Goal: Navigation & Orientation: Find specific page/section

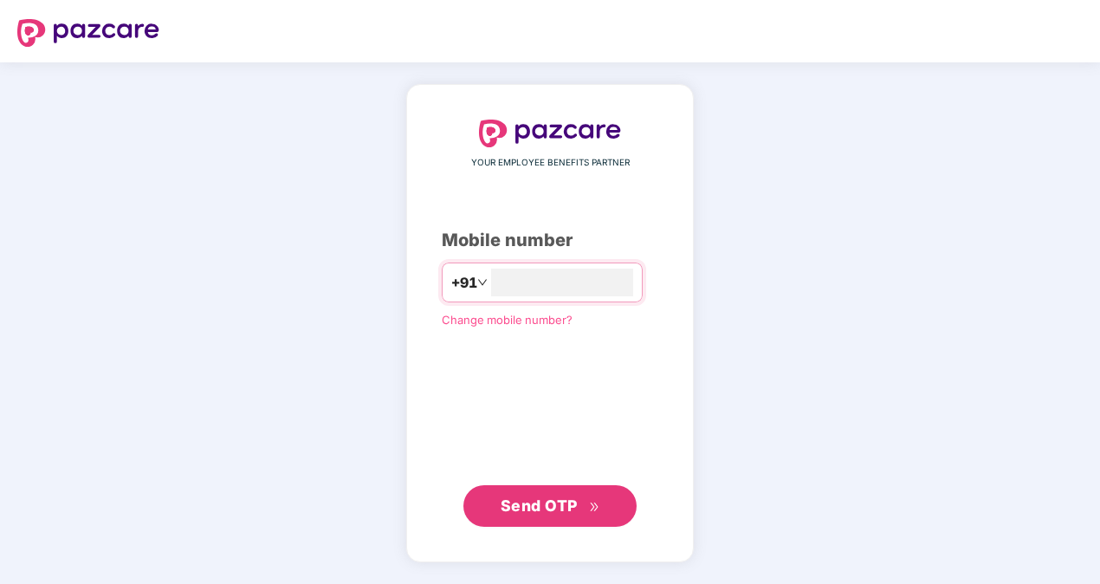
type input "**********"
click at [457, 397] on div "**********" at bounding box center [550, 322] width 216 height 407
click at [571, 514] on span "Send OTP" at bounding box center [550, 505] width 100 height 24
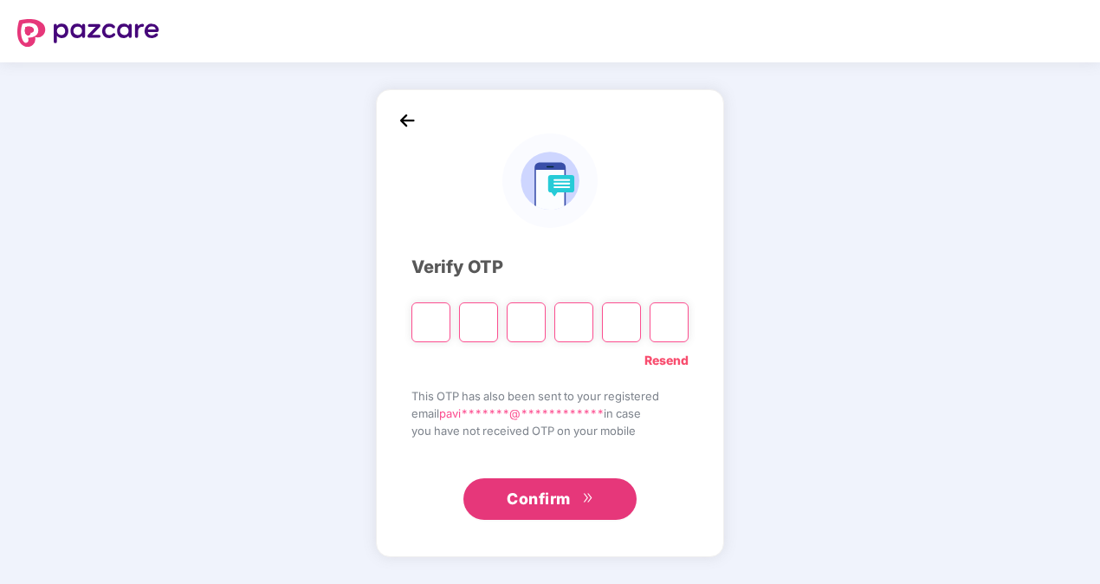
type input "*"
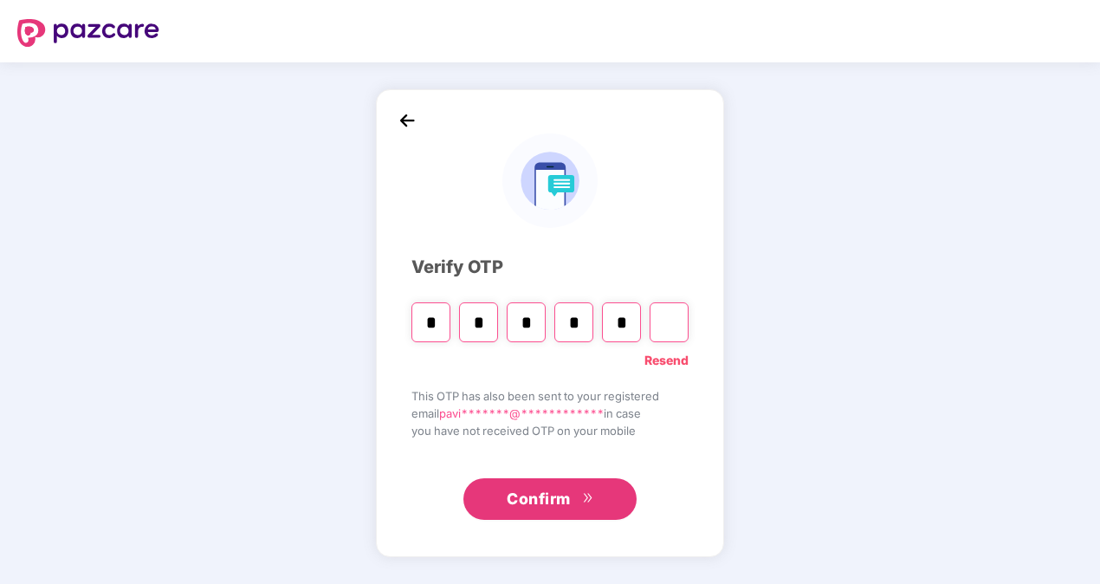
type input "*"
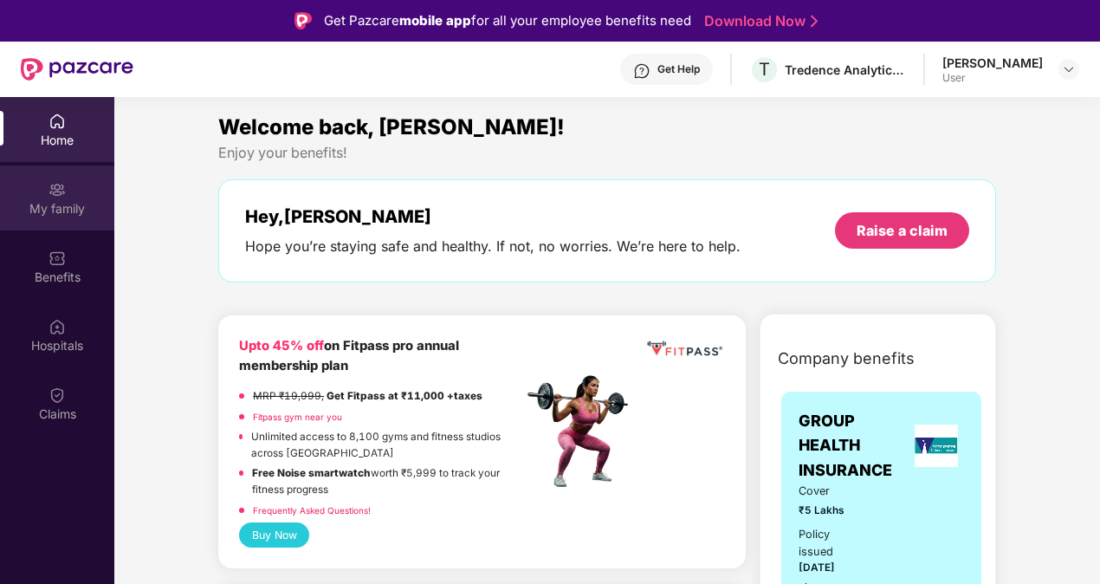
click at [53, 187] on img at bounding box center [56, 189] width 17 height 17
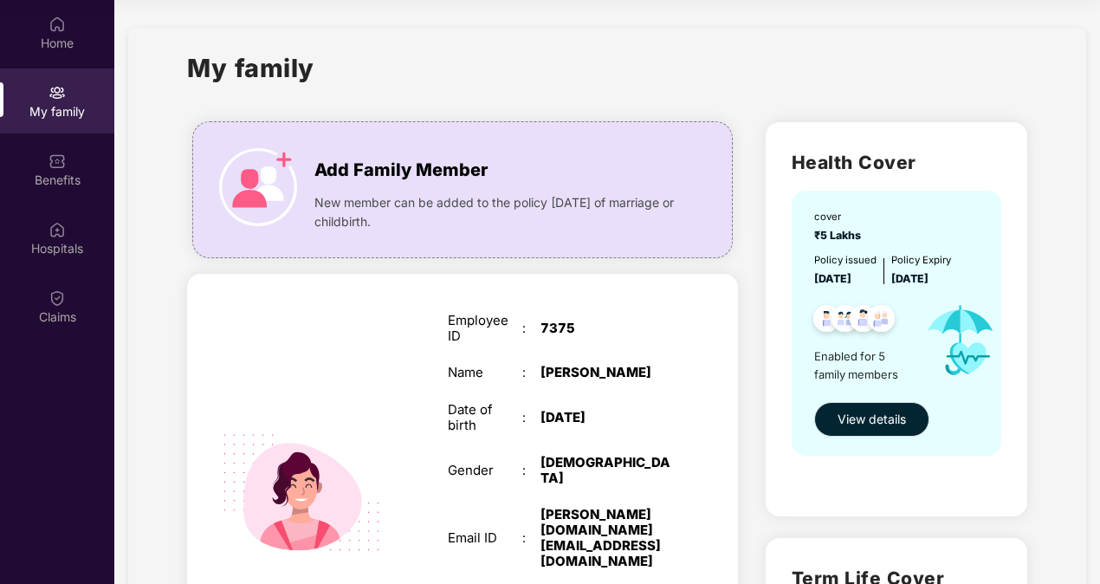
click at [848, 430] on button "View details" at bounding box center [871, 419] width 115 height 35
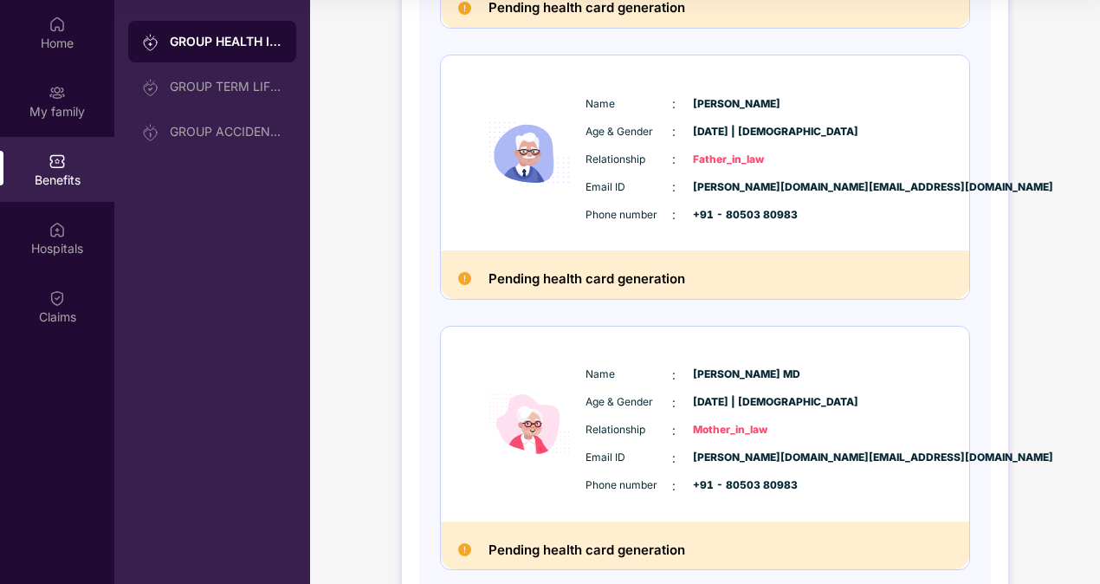
scroll to position [1088, 0]
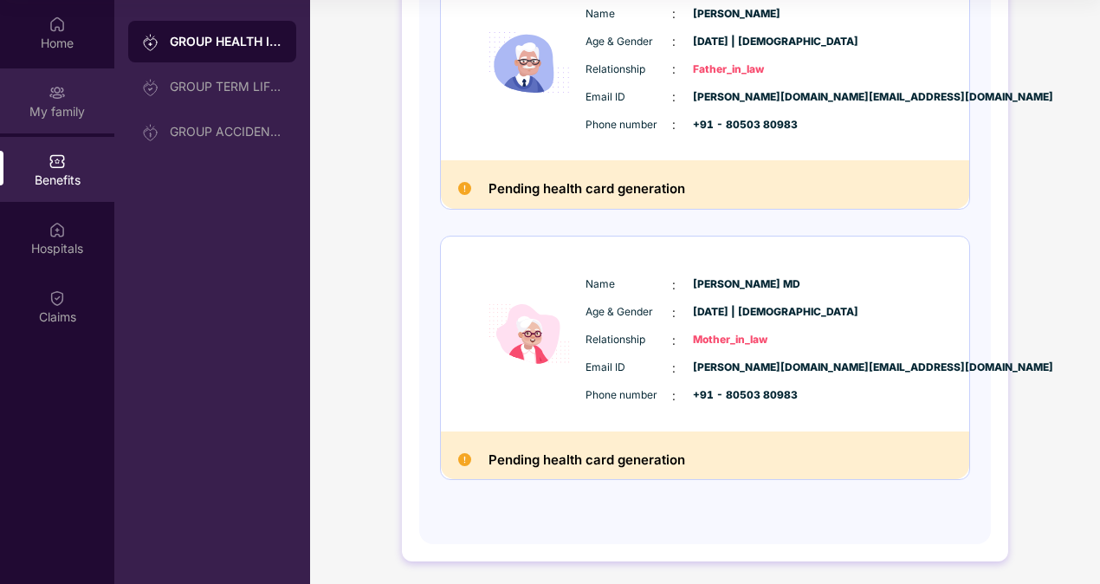
click at [48, 124] on div "My family" at bounding box center [57, 100] width 114 height 65
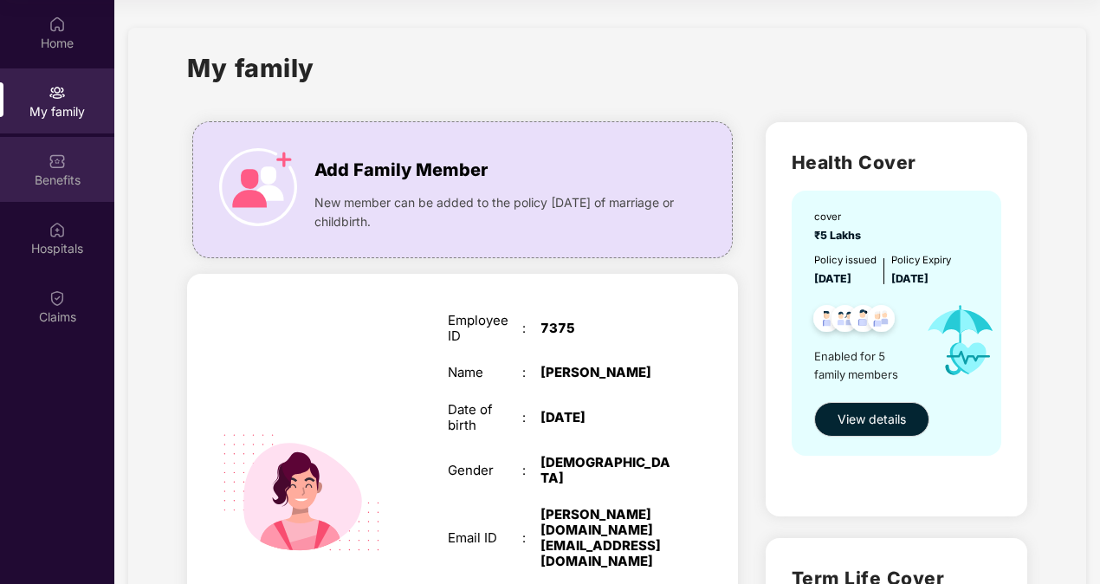
click at [51, 181] on div "Benefits" at bounding box center [57, 179] width 114 height 17
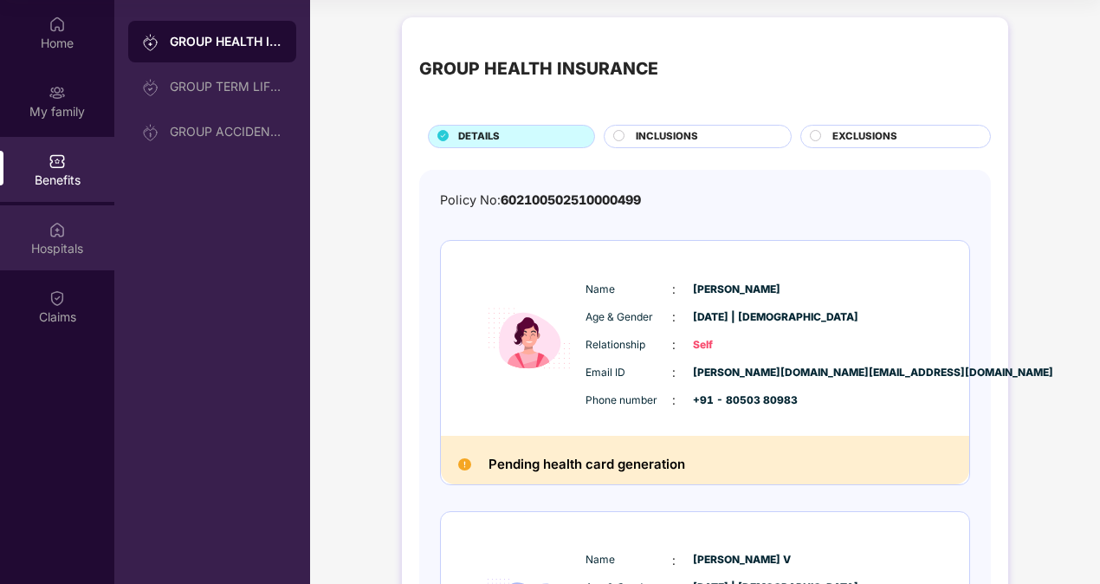
click at [84, 252] on div "Hospitals" at bounding box center [57, 248] width 114 height 17
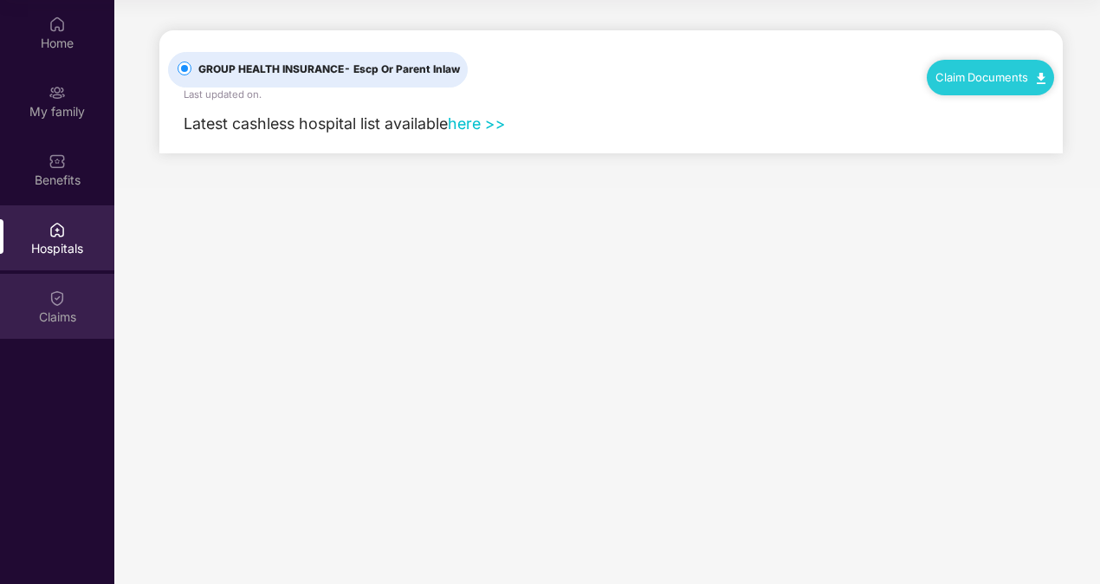
click at [68, 313] on div "Claims" at bounding box center [57, 316] width 114 height 17
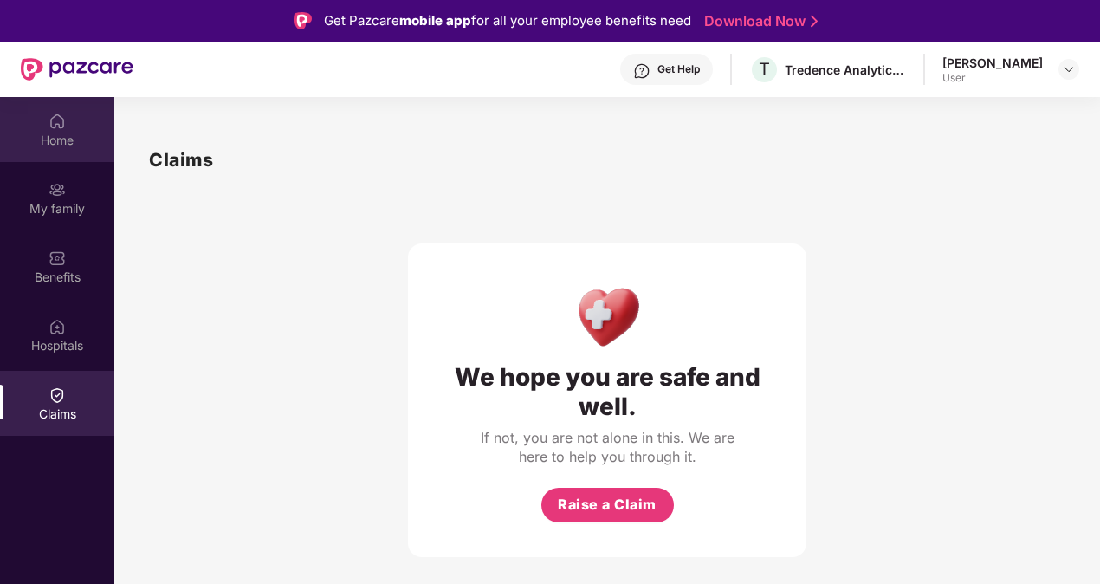
click at [74, 132] on div "Home" at bounding box center [57, 140] width 114 height 17
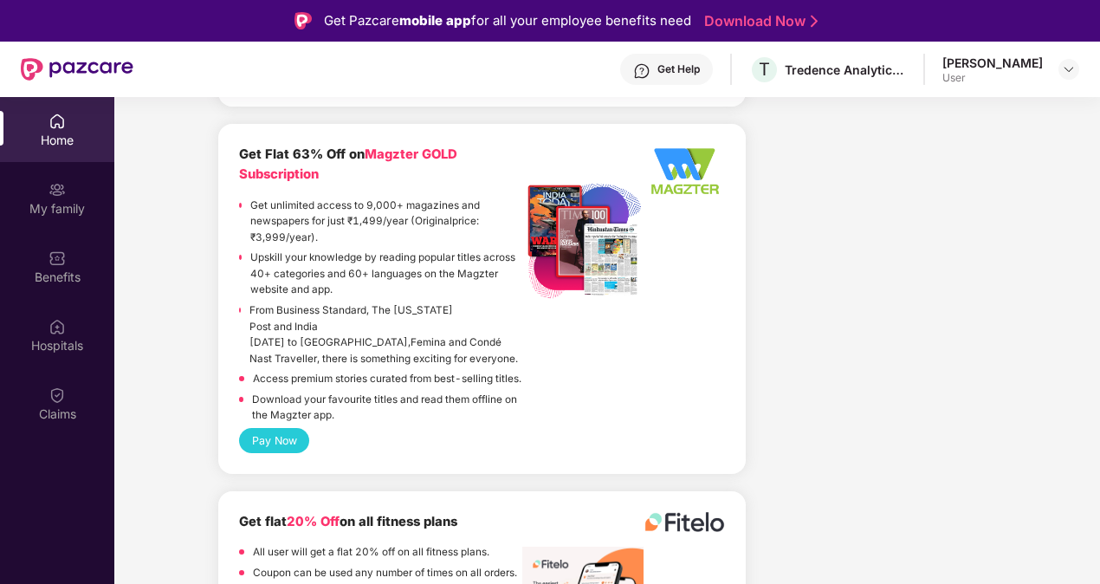
scroll to position [97, 0]
